Goal: Book appointment/travel/reservation

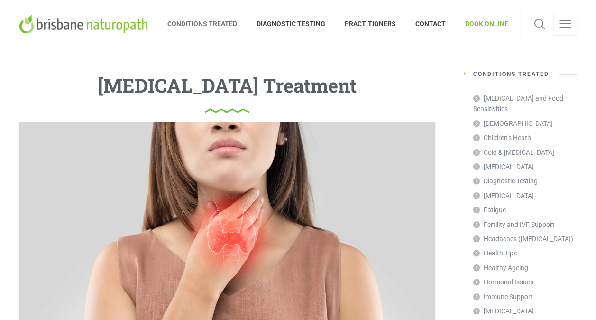
click at [202, 24] on span "CONDITIONS TREATED" at bounding box center [207, 23] width 80 height 15
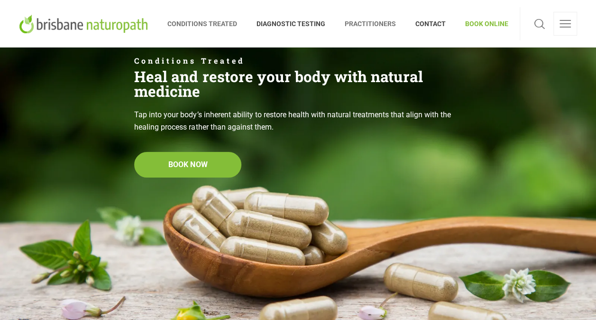
click at [367, 19] on span "PRACTITIONERS" at bounding box center [370, 23] width 71 height 15
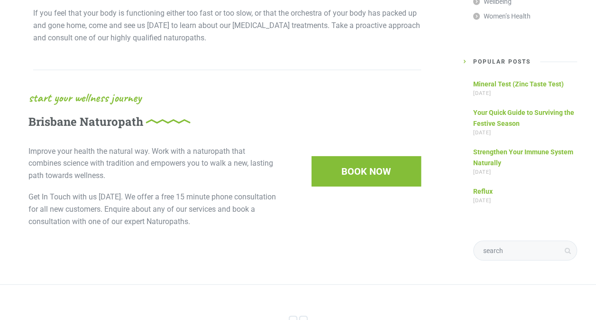
scroll to position [1186, 0]
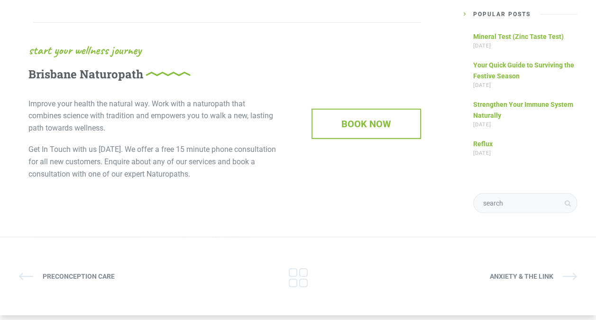
click at [369, 117] on span "BOOK NOW" at bounding box center [367, 124] width 108 height 28
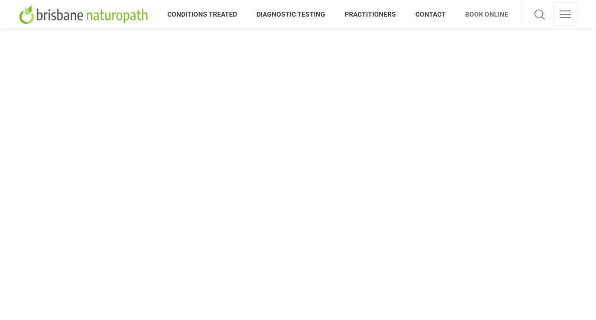
scroll to position [142, 0]
